Goal: Information Seeking & Learning: Learn about a topic

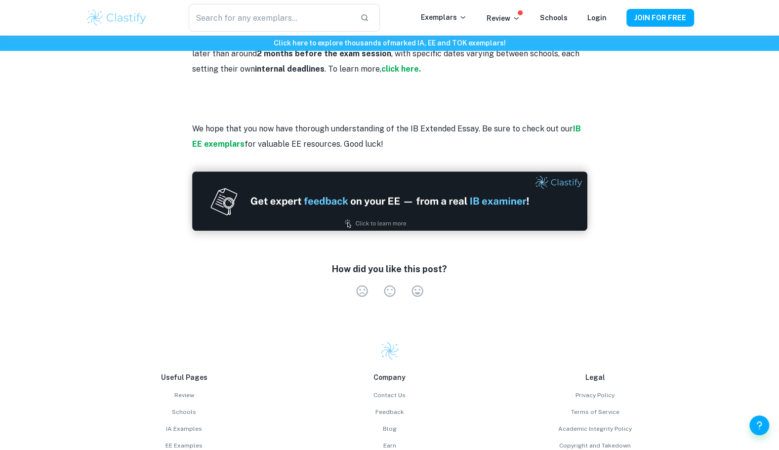
scroll to position [2815, 0]
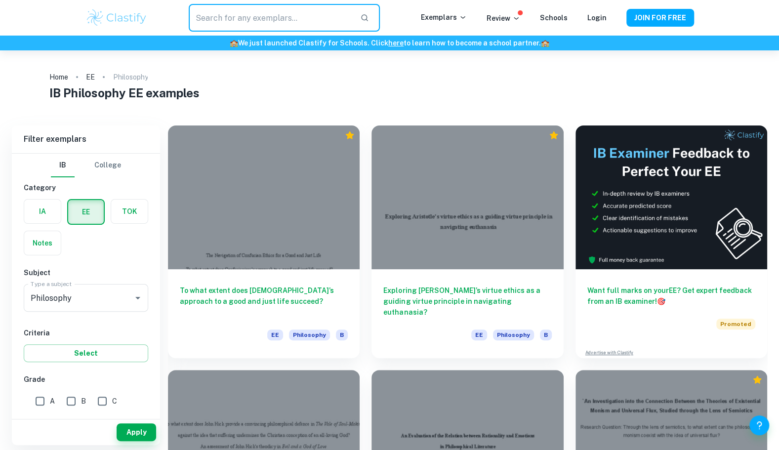
click at [269, 25] on input "text" at bounding box center [270, 18] width 163 height 28
type input "e"
click at [116, 286] on div "Philosophy Type a subject" at bounding box center [86, 298] width 124 height 28
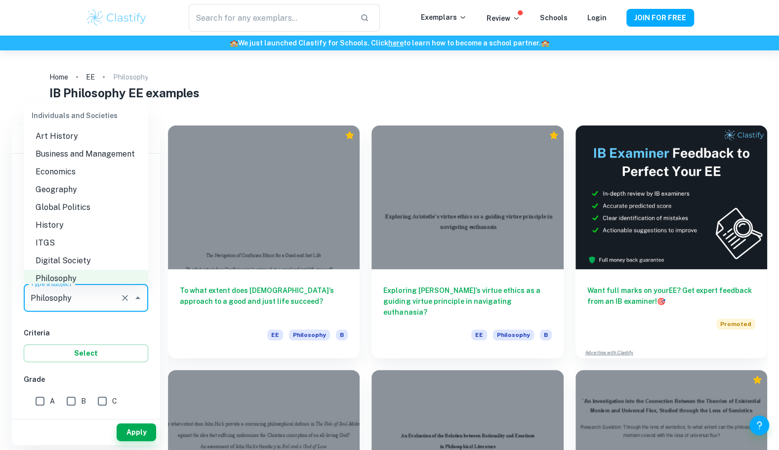
scroll to position [875, 0]
click at [91, 181] on li "Economics" at bounding box center [86, 172] width 124 height 18
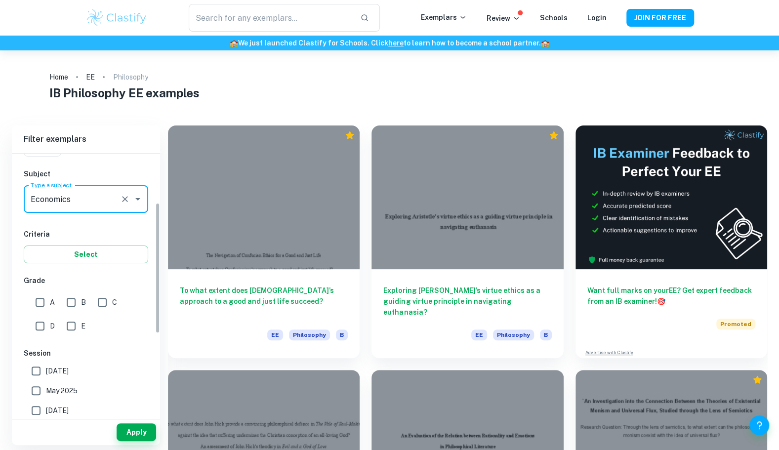
scroll to position [98, 0]
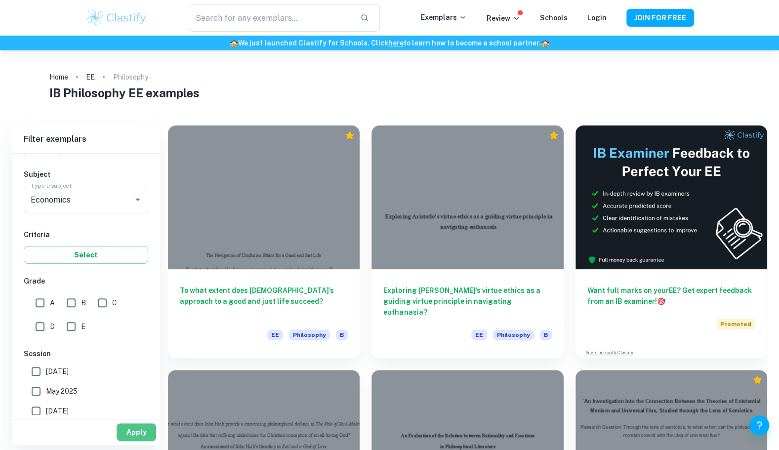
click at [136, 434] on button "Apply" at bounding box center [137, 432] width 40 height 18
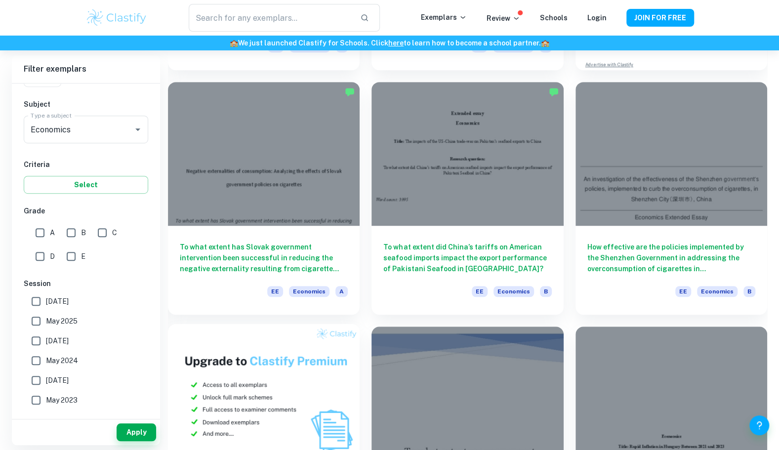
scroll to position [292, 0]
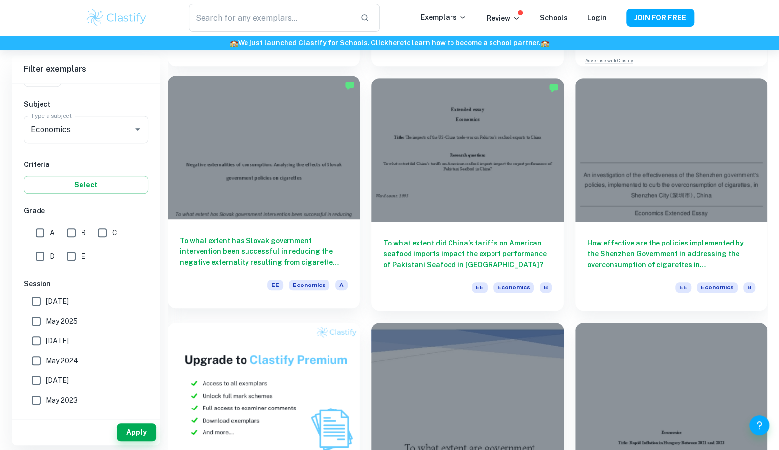
click at [259, 252] on h6 "To what extent has Slovak government intervention been successful in reducing t…" at bounding box center [264, 251] width 168 height 33
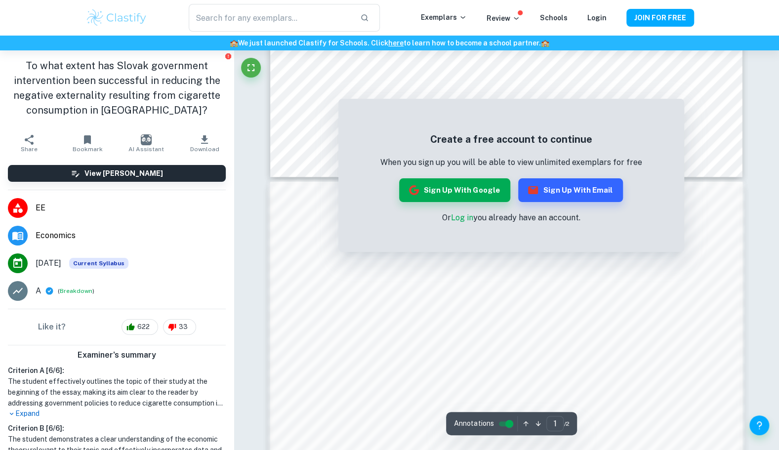
scroll to position [531, 0]
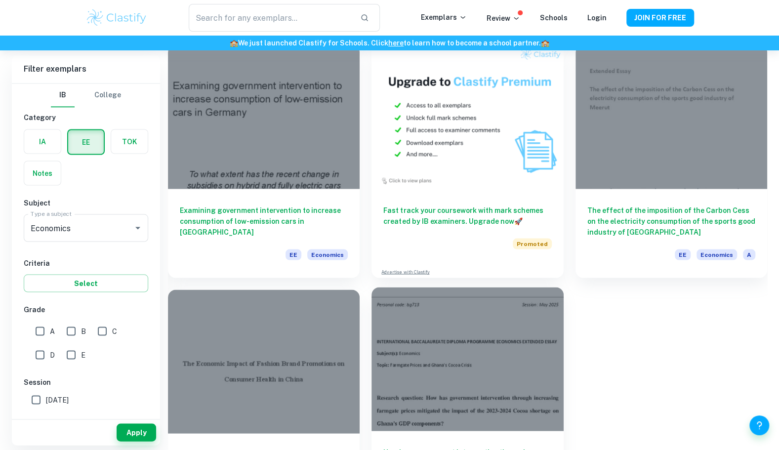
scroll to position [5777, 0]
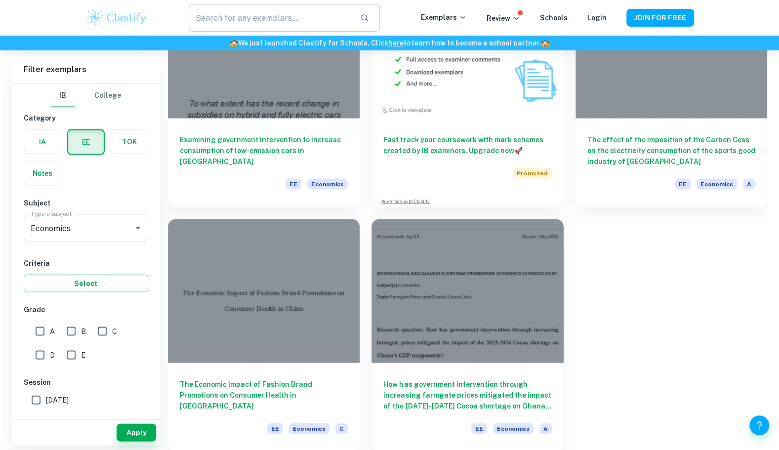
click at [216, 16] on input "text" at bounding box center [270, 18] width 163 height 28
type input "tariff"
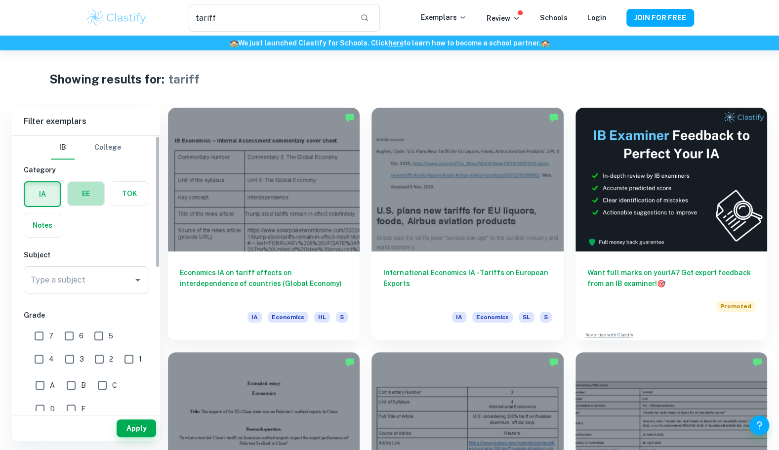
click at [80, 194] on label "button" at bounding box center [86, 194] width 37 height 24
click at [0, 0] on input "radio" at bounding box center [0, 0] width 0 height 0
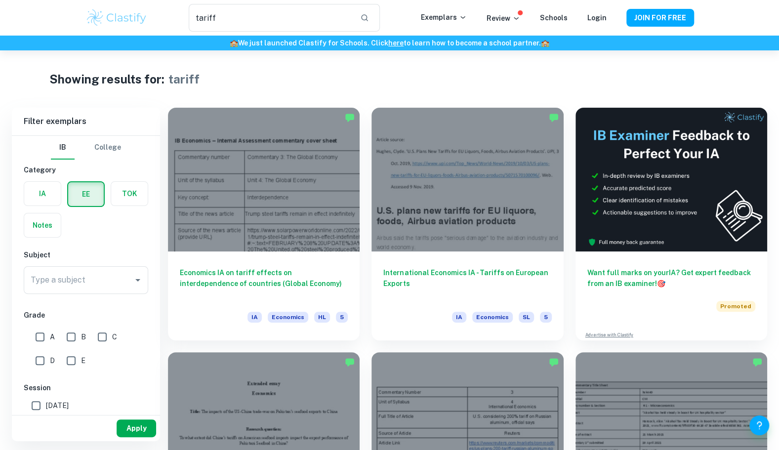
click at [134, 430] on button "Apply" at bounding box center [137, 428] width 40 height 18
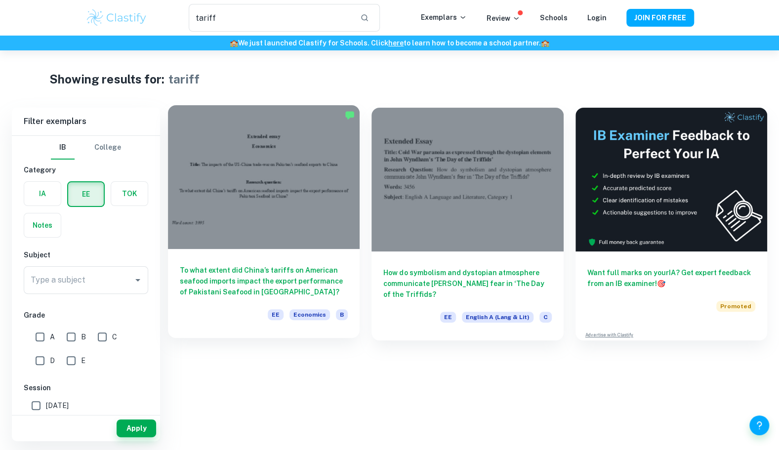
click at [254, 283] on h6 "To what extent did China’s tariffs on American seafood imports impact the expor…" at bounding box center [264, 281] width 168 height 33
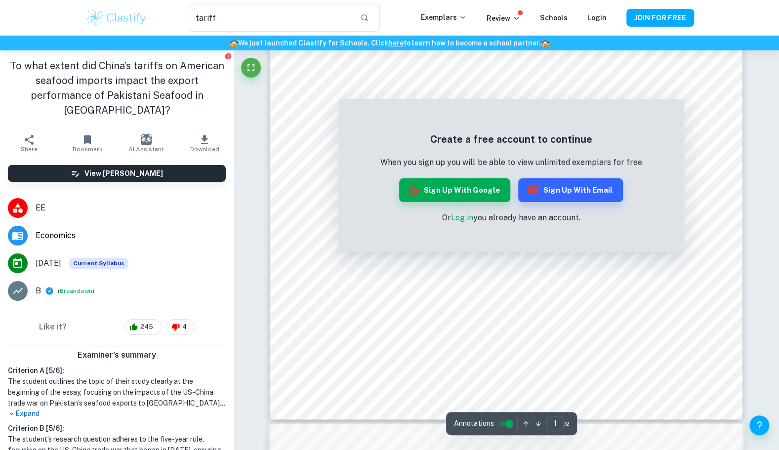
scroll to position [163, 0]
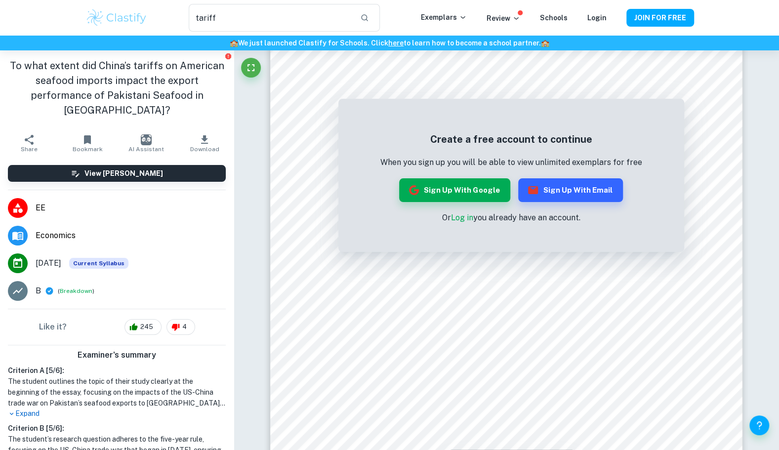
click at [467, 220] on link "Log in" at bounding box center [462, 217] width 22 height 9
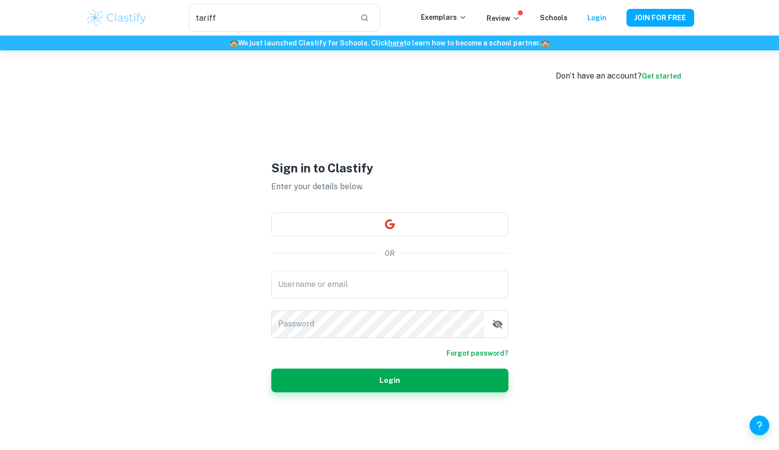
type input "[EMAIL_ADDRESS][DOMAIN_NAME]"
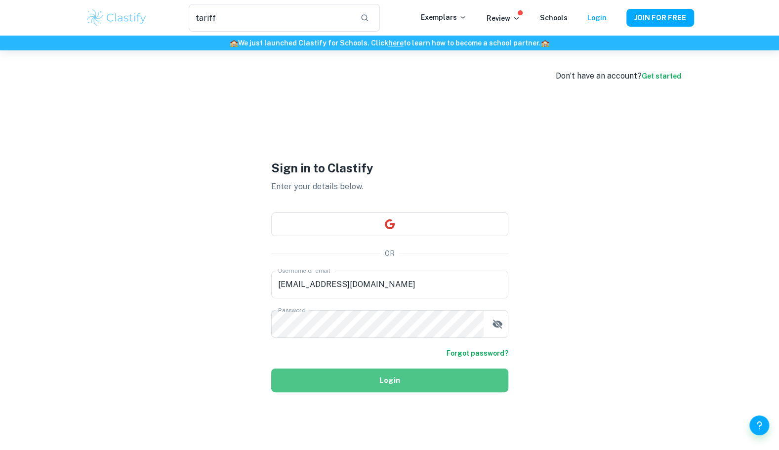
click at [340, 371] on button "Login" at bounding box center [389, 380] width 237 height 24
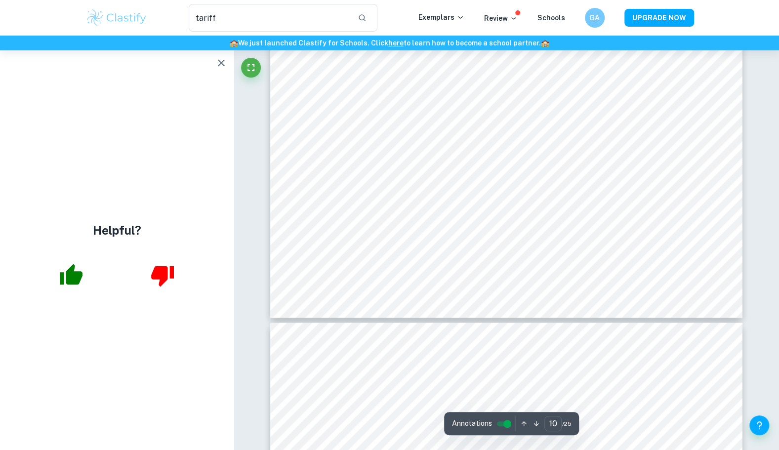
scroll to position [5796, 0]
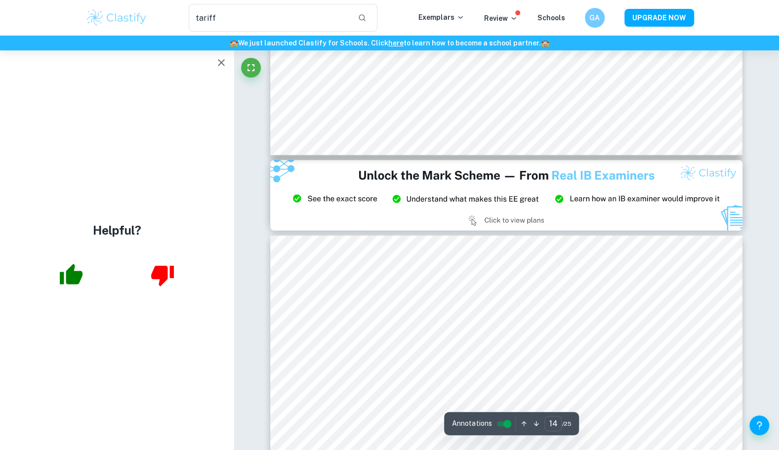
type input "15"
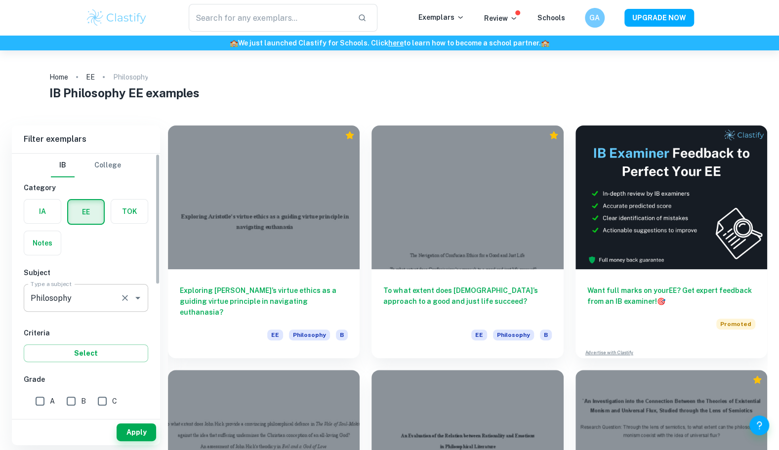
click at [107, 303] on input "Philosophy" at bounding box center [72, 297] width 88 height 19
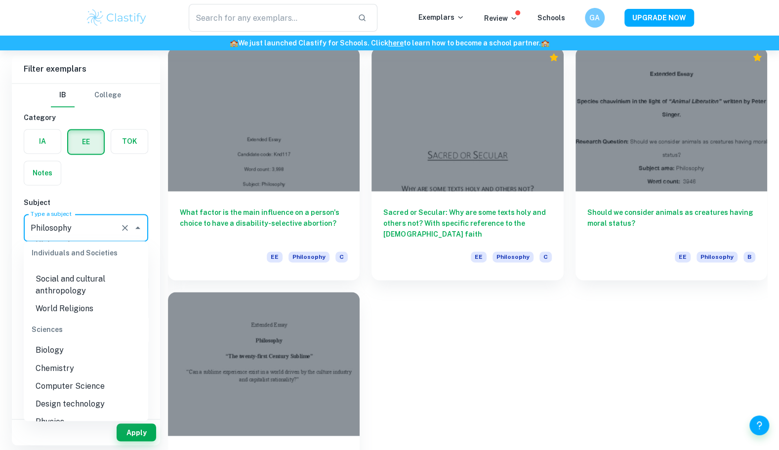
scroll to position [1321, 0]
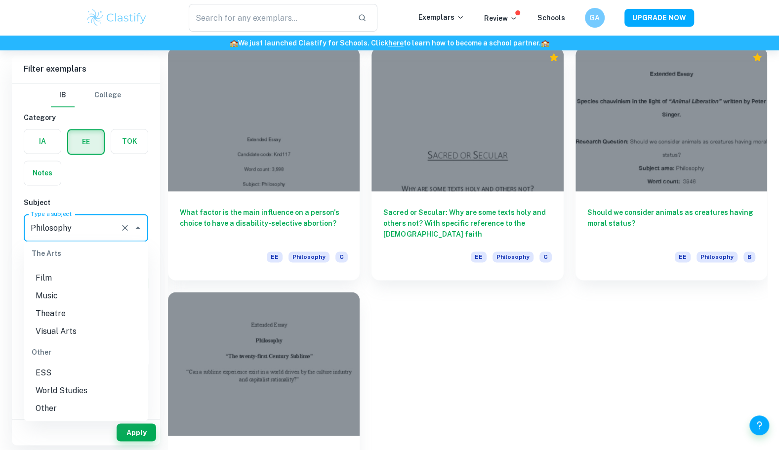
click at [80, 391] on li "World Studies" at bounding box center [86, 390] width 124 height 18
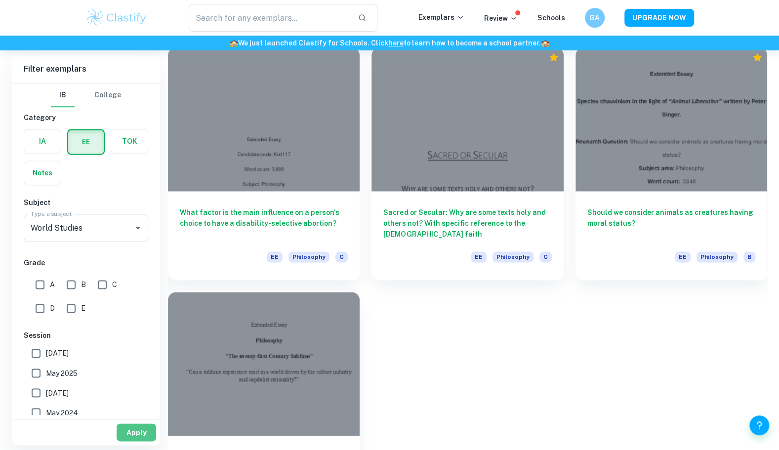
click at [130, 424] on button "Apply" at bounding box center [137, 432] width 40 height 18
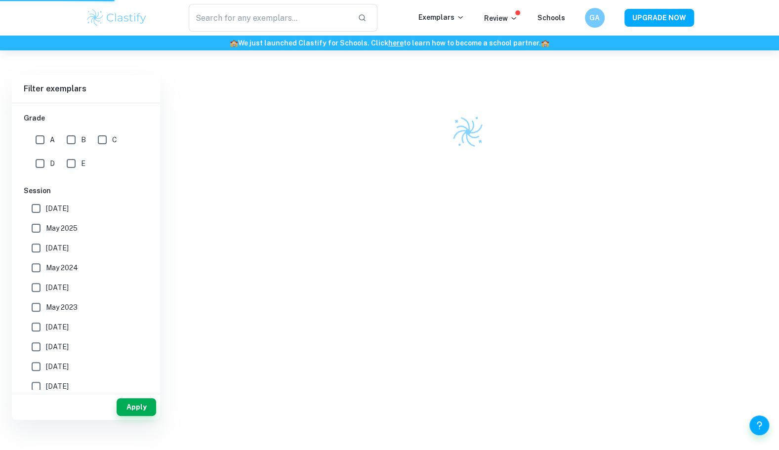
scroll to position [25, 0]
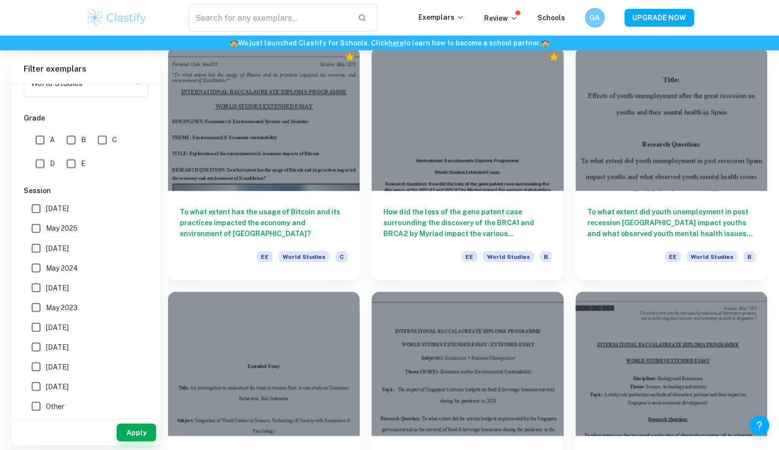
scroll to position [3258, 0]
